Goal: Information Seeking & Learning: Learn about a topic

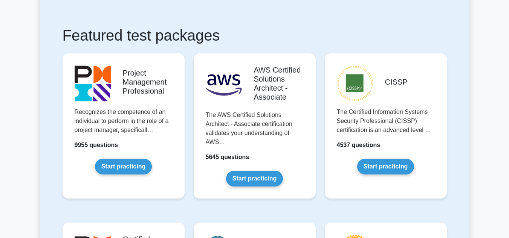
scroll to position [109, 0]
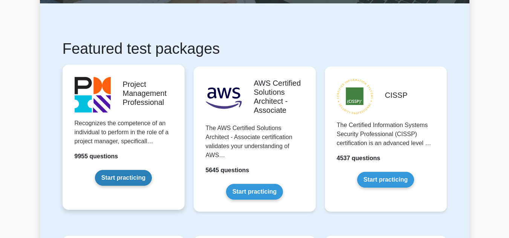
click at [105, 170] on link "Start practicing" at bounding box center [123, 178] width 57 height 16
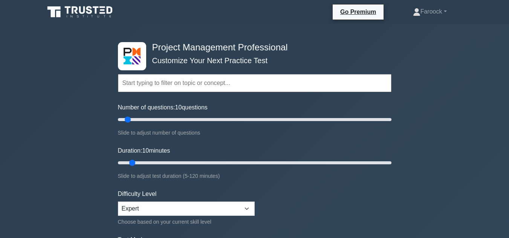
click at [252, 82] on input "text" at bounding box center [254, 83] width 273 height 18
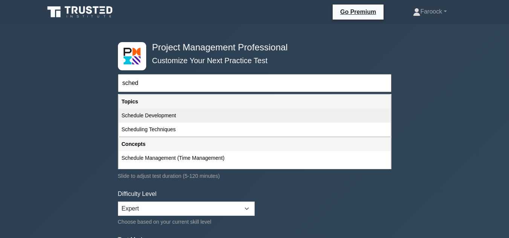
click at [172, 115] on div "Schedule Development" at bounding box center [255, 116] width 272 height 14
type input "Schedule Development"
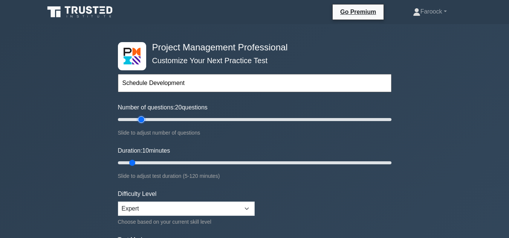
type input "20"
click at [144, 121] on input "Number of questions: 20 questions" at bounding box center [254, 119] width 273 height 9
type input "50"
click at [226, 166] on input "Duration: 50 minutes" at bounding box center [254, 162] width 273 height 9
type input "15"
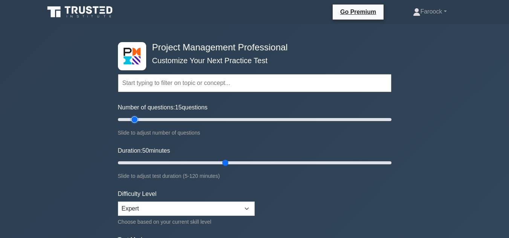
click at [138, 119] on input "Number of questions: 15 questions" at bounding box center [254, 119] width 273 height 9
type input "60"
click at [248, 166] on input "Duration: 60 minutes" at bounding box center [254, 162] width 273 height 9
click at [298, 156] on div "Duration: 60 minutes Slide to adjust test duration (5-120 minutes)" at bounding box center [254, 163] width 273 height 34
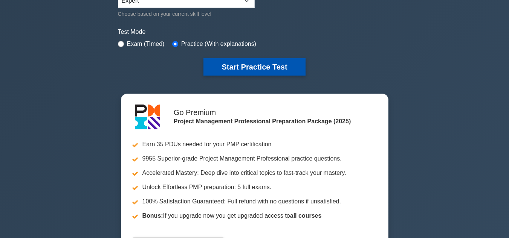
click at [259, 68] on button "Start Practice Test" at bounding box center [254, 66] width 102 height 17
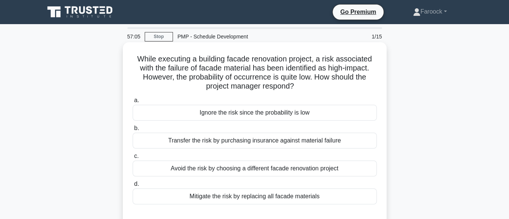
click at [246, 197] on div "Mitigate the risk by replacing all facade materials" at bounding box center [255, 196] width 244 height 16
click at [133, 186] on input "d. Mitigate the risk by replacing all facade materials" at bounding box center [133, 183] width 0 height 5
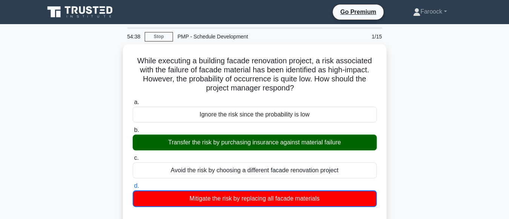
scroll to position [191, 0]
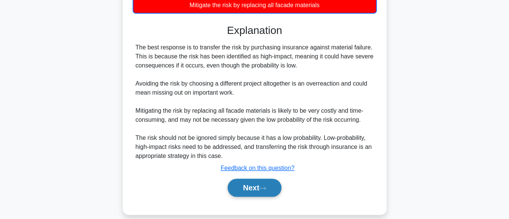
click at [273, 187] on button "Next" at bounding box center [254, 187] width 54 height 18
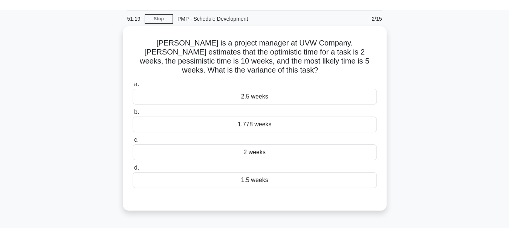
scroll to position [27, 0]
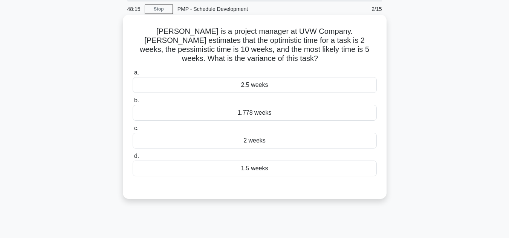
click at [270, 90] on div "2.5 weeks" at bounding box center [255, 85] width 244 height 16
click at [133, 75] on input "a. 2.5 weeks" at bounding box center [133, 72] width 0 height 5
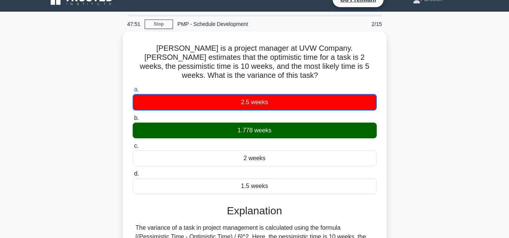
scroll to position [9, 0]
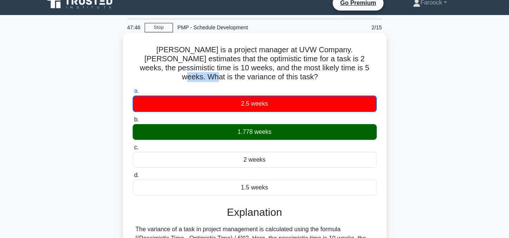
drag, startPoint x: 300, startPoint y: 68, endPoint x: 329, endPoint y: 70, distance: 29.8
click at [329, 70] on h5 "[PERSON_NAME] is a project manager at UVW Company. [PERSON_NAME] estimates that…" at bounding box center [254, 63] width 245 height 37
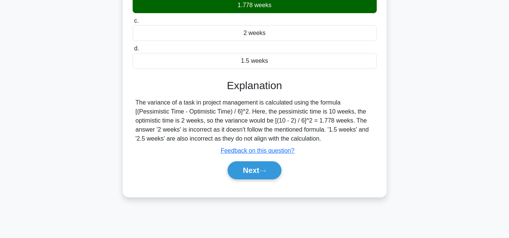
scroll to position [168, 0]
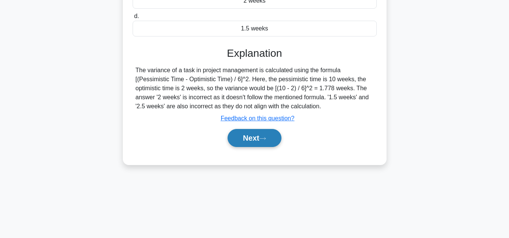
click at [254, 136] on button "Next" at bounding box center [254, 138] width 54 height 18
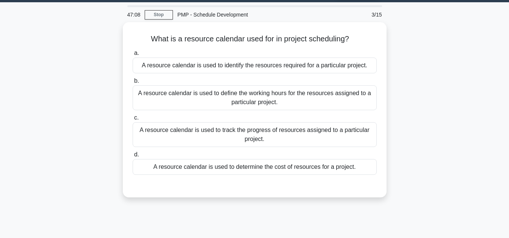
scroll to position [20, 0]
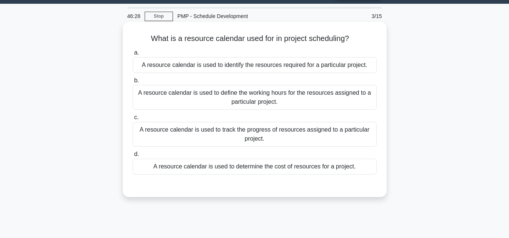
click at [292, 128] on div "A resource calendar is used to track the progress of resources assigned to a pa…" at bounding box center [255, 134] width 244 height 25
click at [133, 120] on input "c. A resource calendar is used to track the progress of resources assigned to a…" at bounding box center [133, 117] width 0 height 5
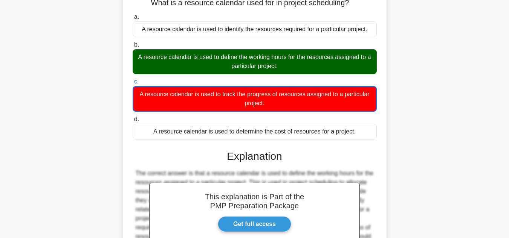
scroll to position [168, 0]
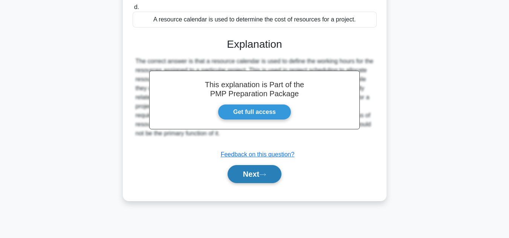
click at [256, 175] on button "Next" at bounding box center [254, 174] width 54 height 18
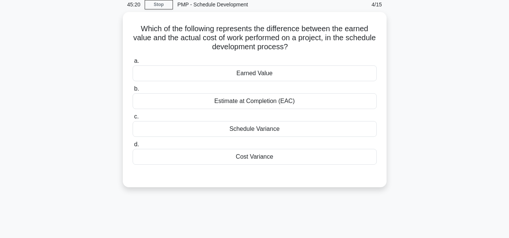
scroll to position [30, 0]
drag, startPoint x: 287, startPoint y: 139, endPoint x: 288, endPoint y: 135, distance: 4.3
click at [288, 135] on div "a. Earned Value b. Estimate at Completion (EAC) c." at bounding box center [254, 110] width 253 height 111
click at [288, 135] on div "Schedule Variance" at bounding box center [255, 129] width 244 height 16
click at [133, 119] on input "c. Schedule Variance" at bounding box center [133, 116] width 0 height 5
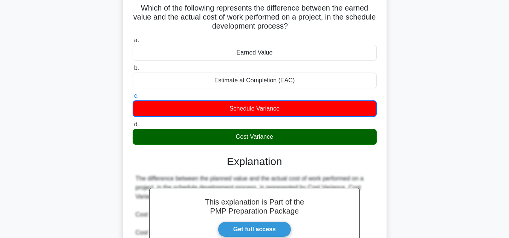
scroll to position [54, 0]
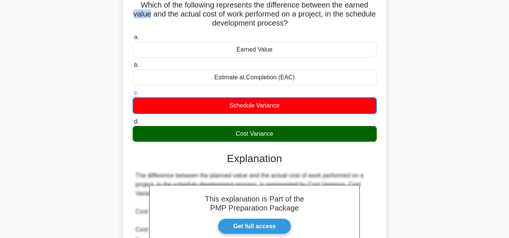
drag, startPoint x: 164, startPoint y: 14, endPoint x: 144, endPoint y: 17, distance: 20.1
click at [144, 17] on h5 "Which of the following represents the difference between the earned value and t…" at bounding box center [254, 14] width 245 height 28
drag, startPoint x: 195, startPoint y: 15, endPoint x: 228, endPoint y: 16, distance: 33.5
click at [228, 16] on h5 "Which of the following represents the difference between the earned value and t…" at bounding box center [254, 14] width 245 height 28
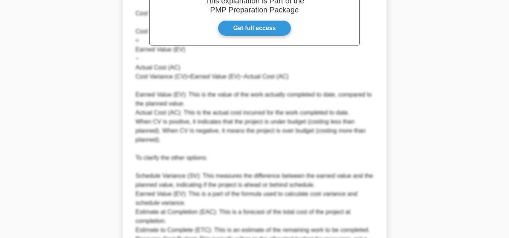
scroll to position [363, 0]
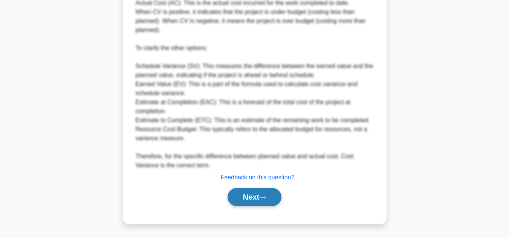
click at [246, 206] on button "Next" at bounding box center [254, 197] width 54 height 18
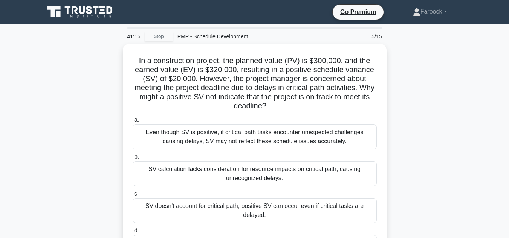
scroll to position [42, 0]
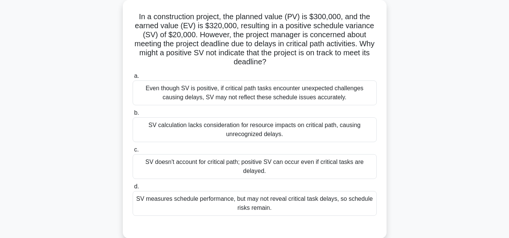
click at [229, 145] on div "a. Even though SV is positive, if critical path tasks encounter unexpected chal…" at bounding box center [254, 144] width 253 height 148
click at [233, 168] on div "SV doesn't account for critical path; positive SV can occur even if critical ta…" at bounding box center [255, 166] width 244 height 25
click at [133, 152] on input "c. SV doesn't account for critical path; positive SV can occur even if critical…" at bounding box center [133, 150] width 0 height 5
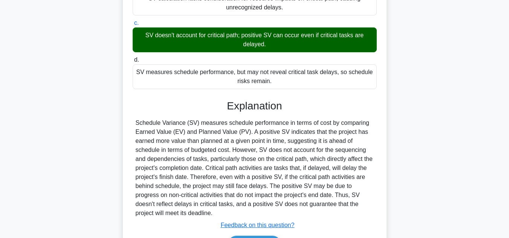
scroll to position [217, 0]
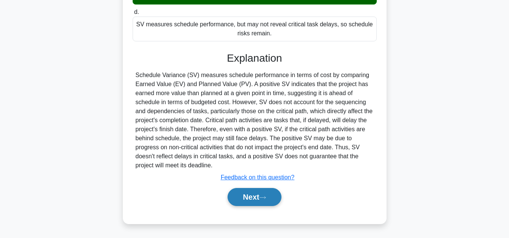
click at [232, 197] on button "Next" at bounding box center [254, 197] width 54 height 18
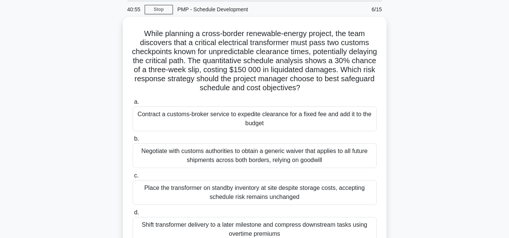
scroll to position [29, 0]
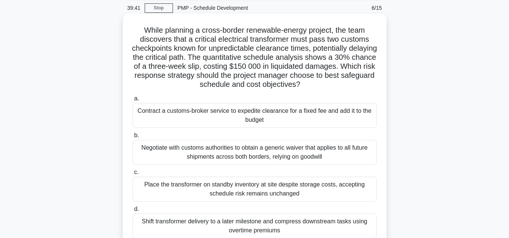
click at [224, 184] on div "Place the transformer on standby inventory at site despite storage costs, accep…" at bounding box center [255, 189] width 244 height 25
click at [133, 175] on input "c. Place the transformer on standby inventory at site despite storage costs, ac…" at bounding box center [133, 172] width 0 height 5
